Goal: Task Accomplishment & Management: Complete application form

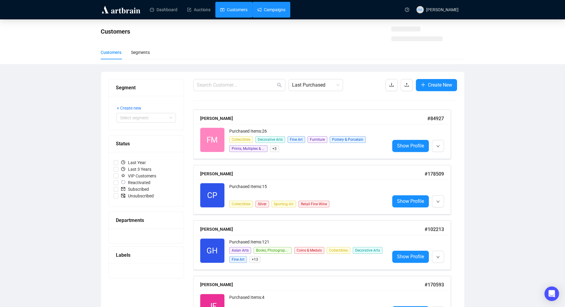
click at [275, 9] on link "Campaigns" at bounding box center [271, 10] width 28 height 16
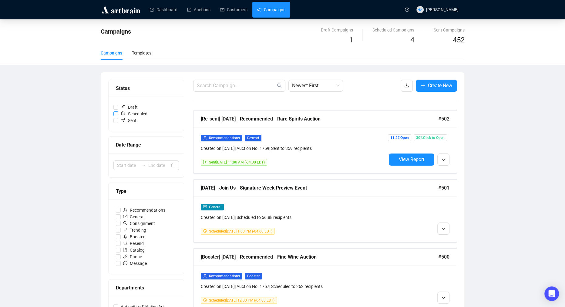
click at [117, 114] on input "Scheduled" at bounding box center [115, 114] width 5 height 5
checkbox input "true"
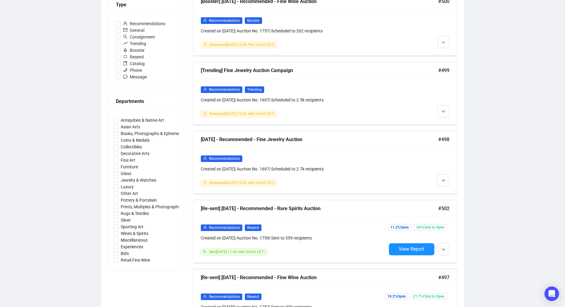
scroll to position [186, 0]
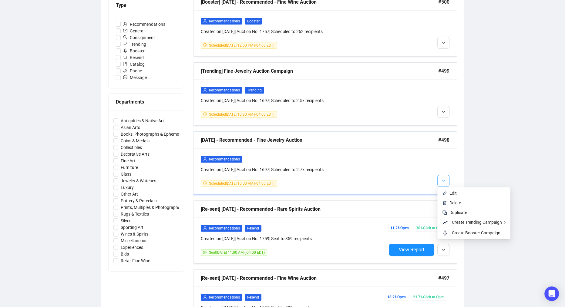
click at [439, 180] on button "button" at bounding box center [443, 181] width 12 height 12
click at [449, 191] on span "Edit" at bounding box center [452, 193] width 7 height 5
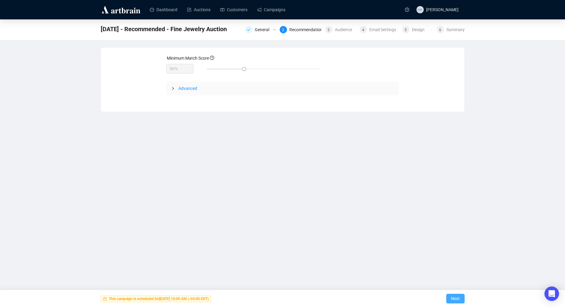
click at [458, 300] on span "Next" at bounding box center [455, 299] width 9 height 17
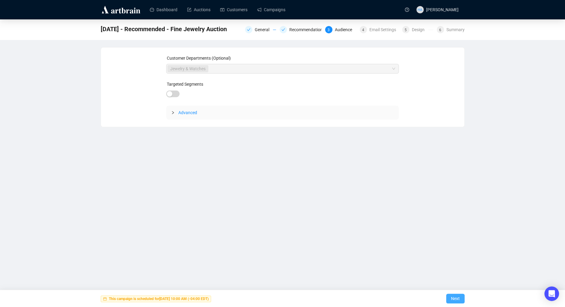
click at [457, 300] on span "Next" at bounding box center [455, 299] width 9 height 17
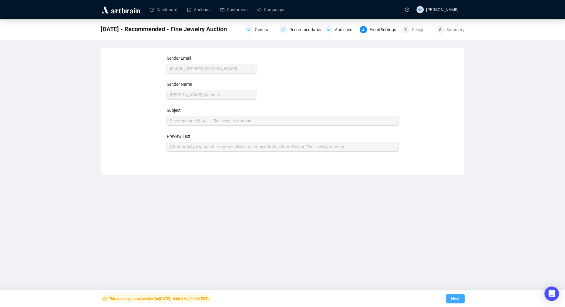
click at [452, 298] on span "Next" at bounding box center [455, 299] width 9 height 17
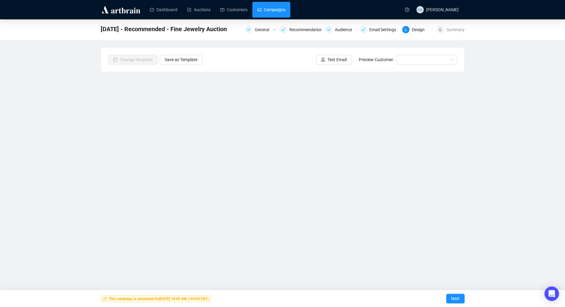
click at [284, 6] on link "Campaigns" at bounding box center [271, 10] width 28 height 16
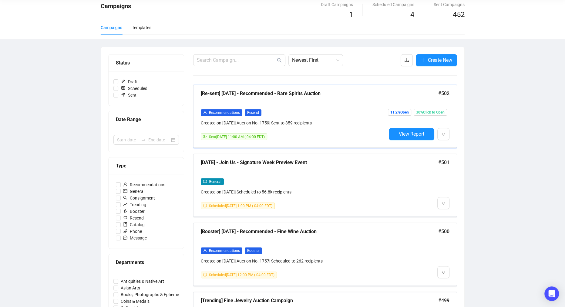
scroll to position [26, 0]
click at [450, 213] on span "Edit" at bounding box center [452, 215] width 7 height 5
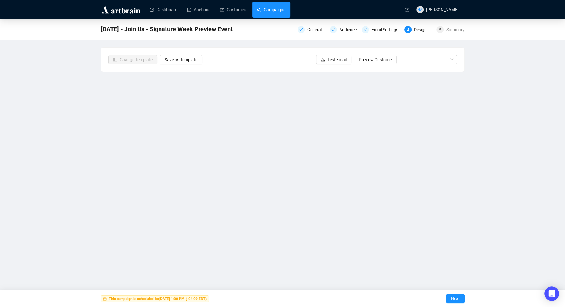
drag, startPoint x: 276, startPoint y: 8, endPoint x: 280, endPoint y: 13, distance: 6.2
click at [276, 9] on link "Campaigns" at bounding box center [271, 10] width 28 height 16
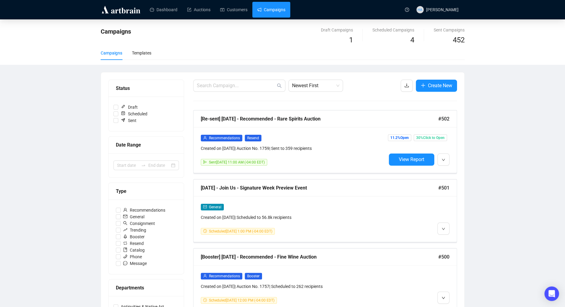
click at [123, 12] on img at bounding box center [121, 10] width 41 height 10
